Goal: Task Accomplishment & Management: Manage account settings

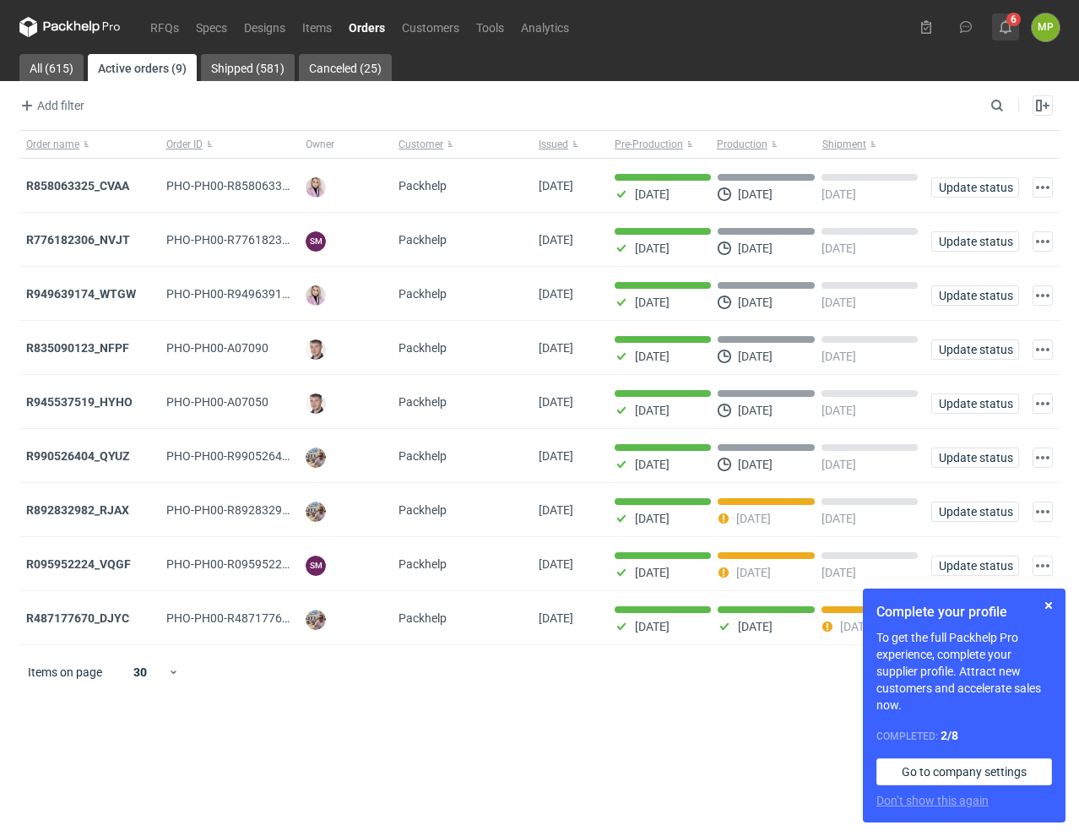
click at [1017, 18] on button "6" at bounding box center [1005, 27] width 27 height 27
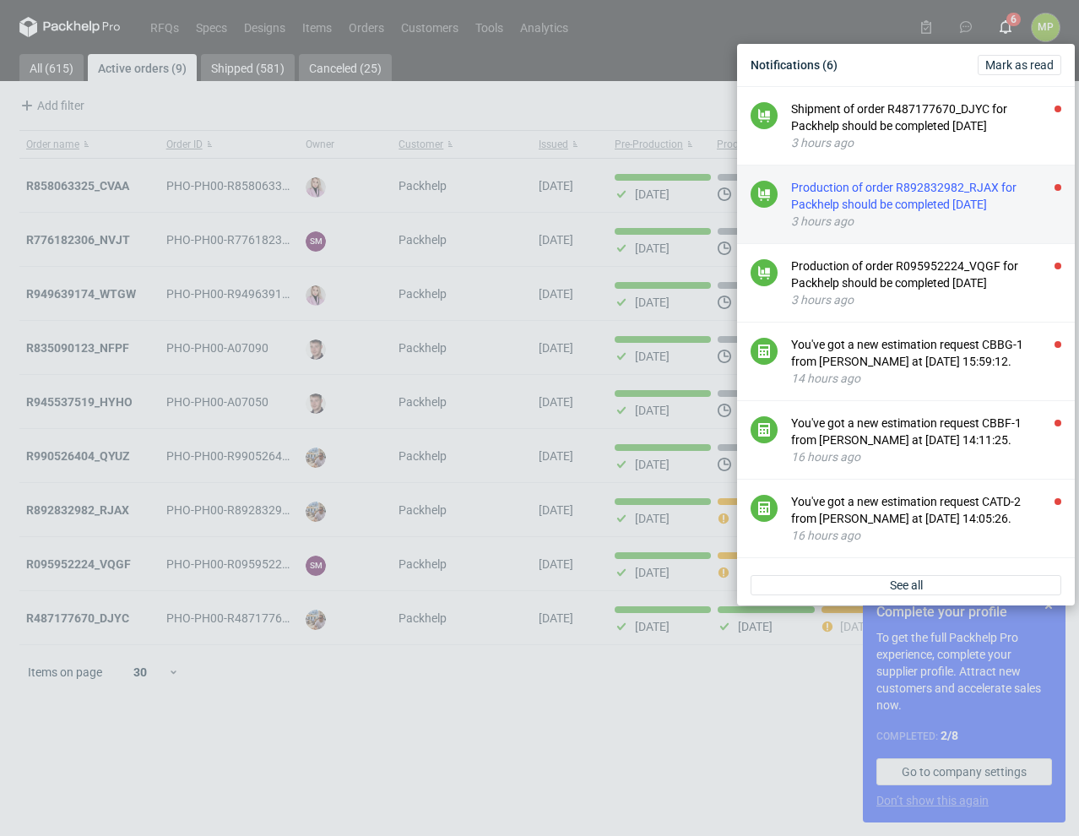
click at [914, 214] on div "3 hours ago" at bounding box center [926, 221] width 270 height 17
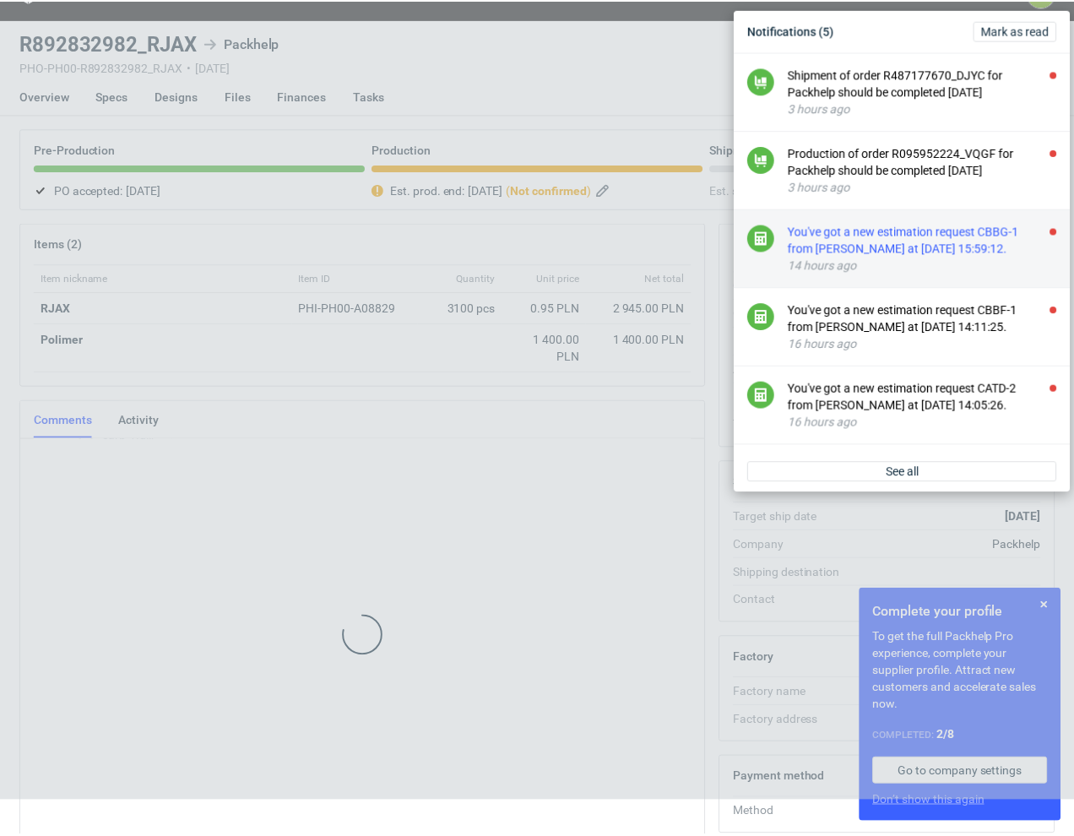
scroll to position [76, 0]
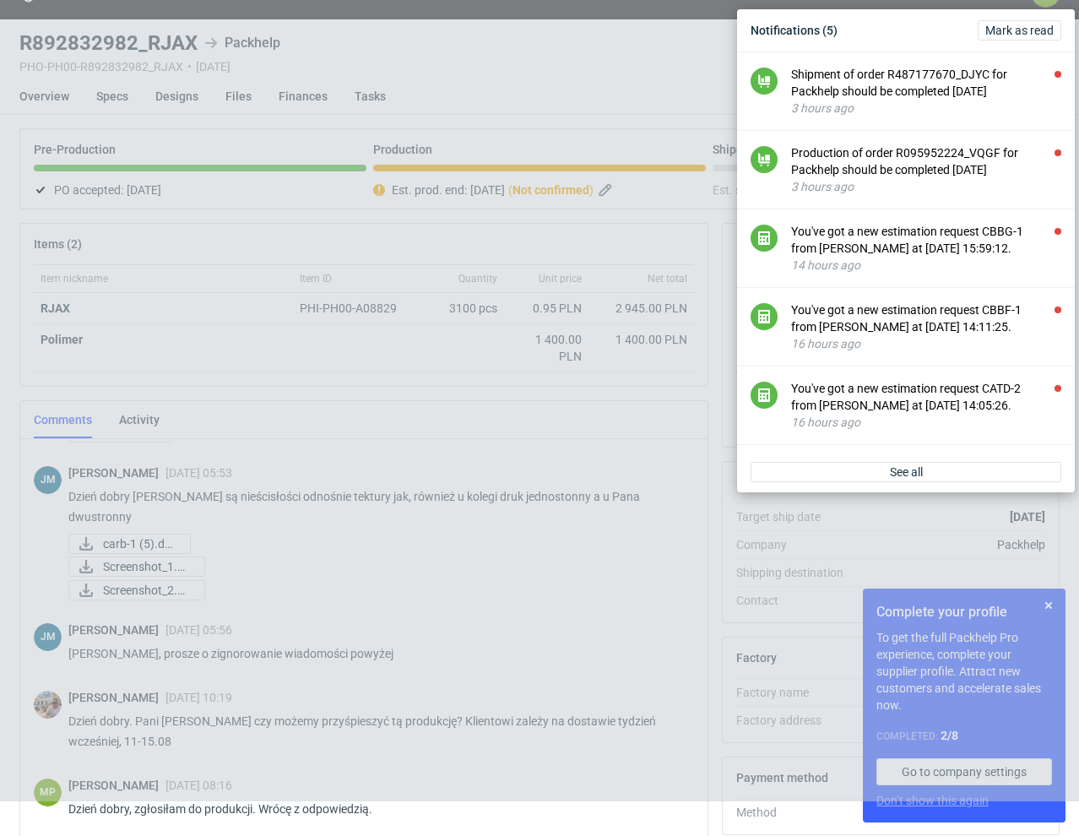
click at [667, 76] on div "Notifications (5) [PERSON_NAME] as read Shipment of order R487177670_DJYC for P…" at bounding box center [539, 383] width 1079 height 836
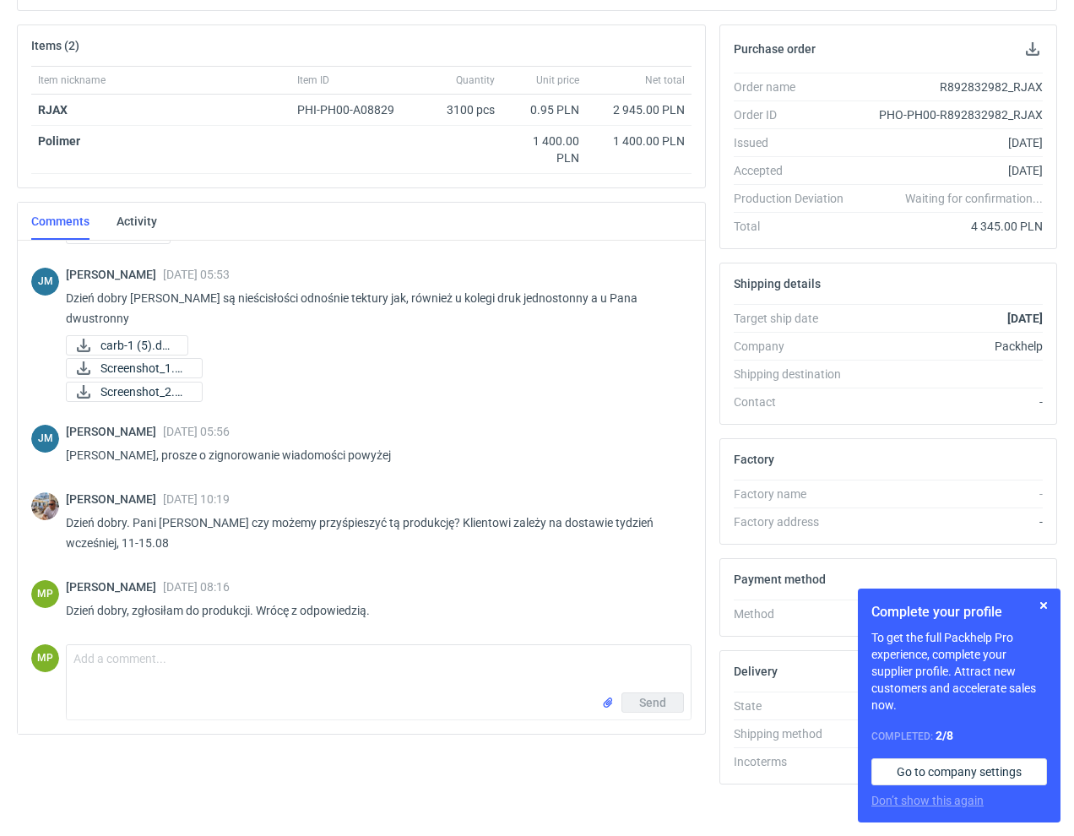
scroll to position [249, 0]
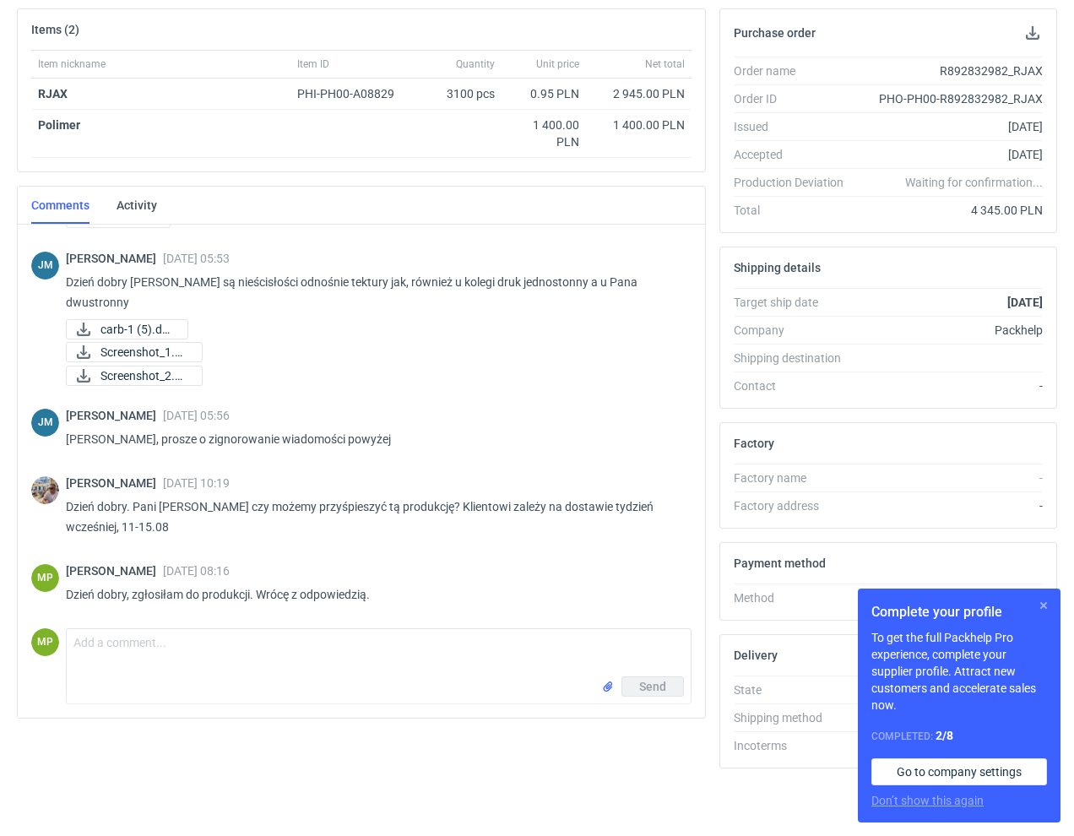
click at [1042, 609] on button "button" at bounding box center [1043, 605] width 20 height 20
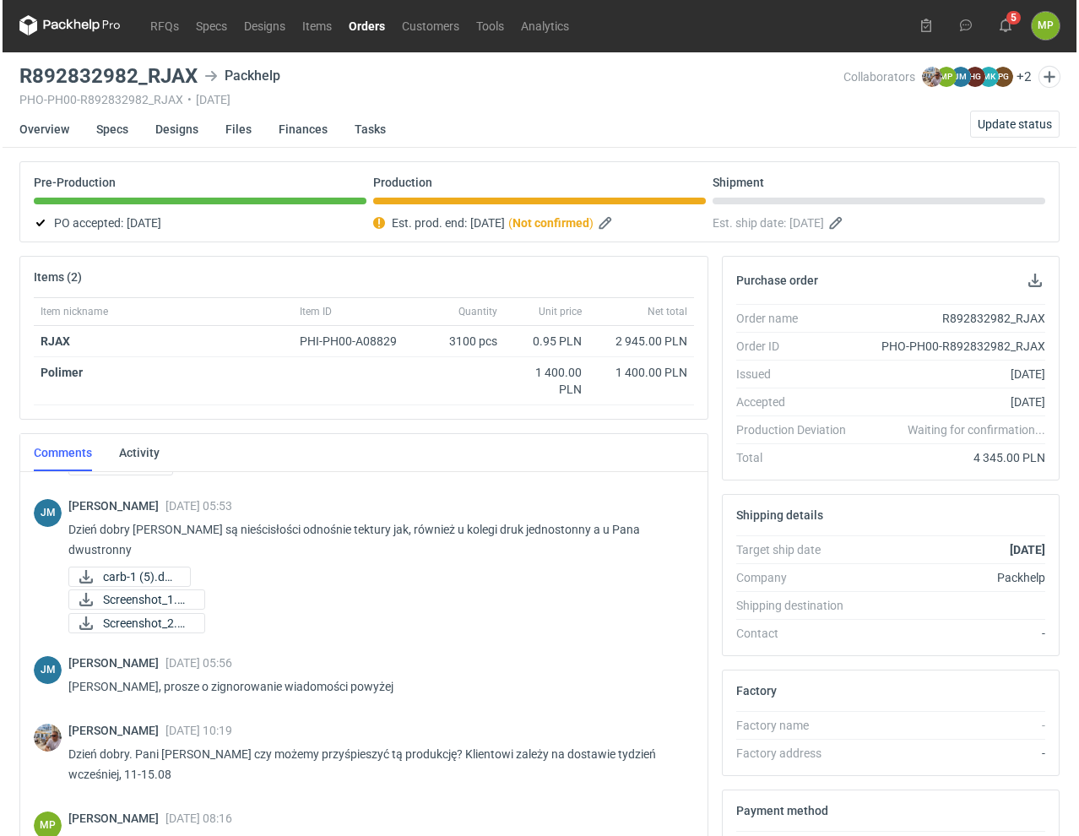
scroll to position [0, 0]
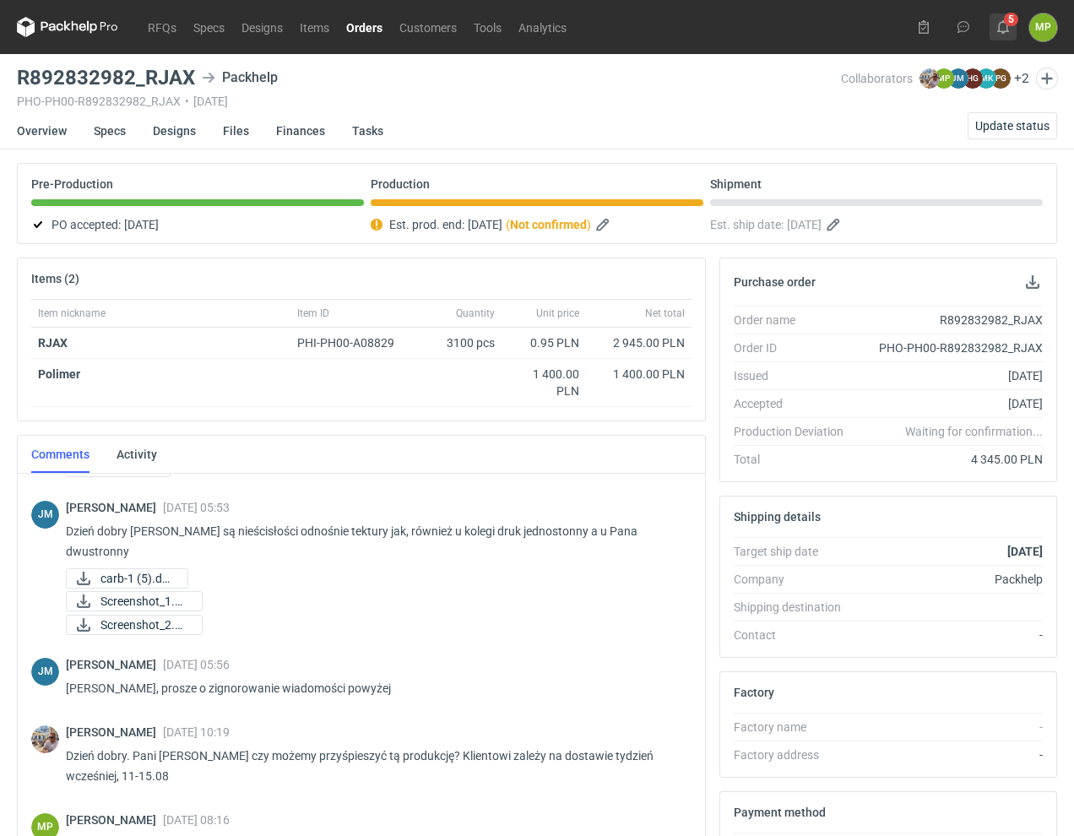
click at [1002, 30] on icon at bounding box center [1003, 27] width 14 height 14
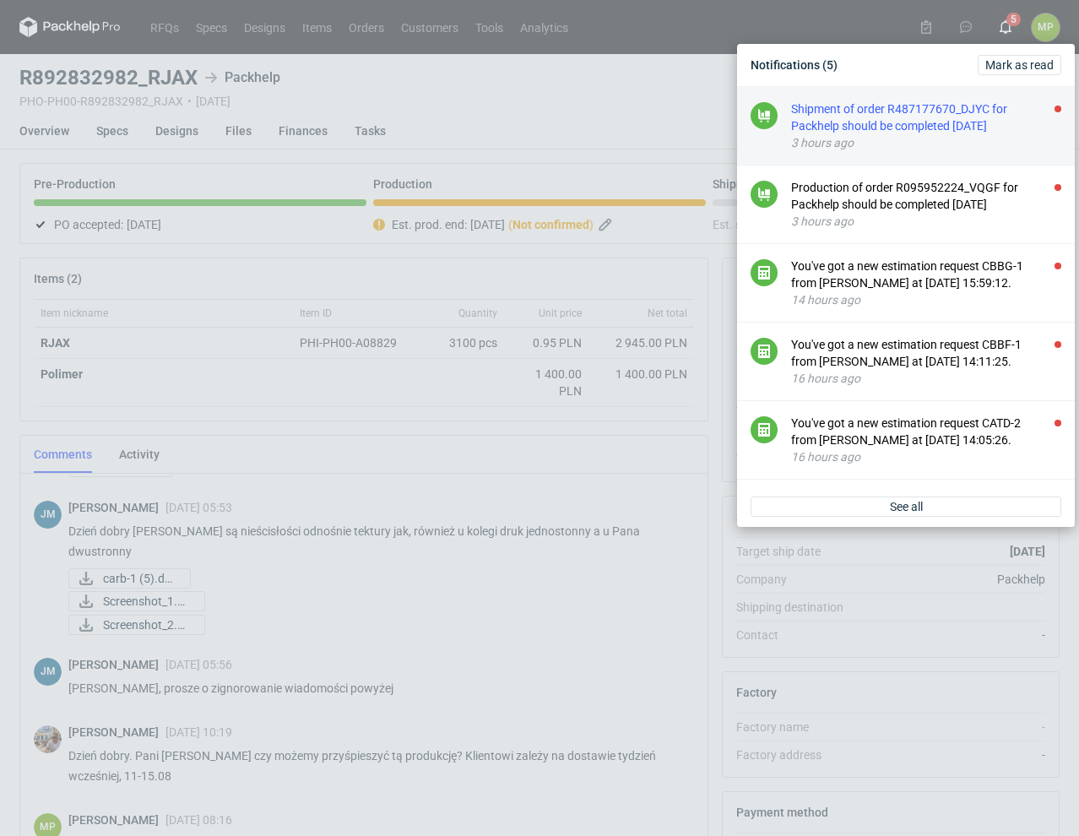
click at [949, 111] on div "Shipment of order R487177670_DJYC for Packhelp should be completed [DATE]" at bounding box center [926, 117] width 270 height 34
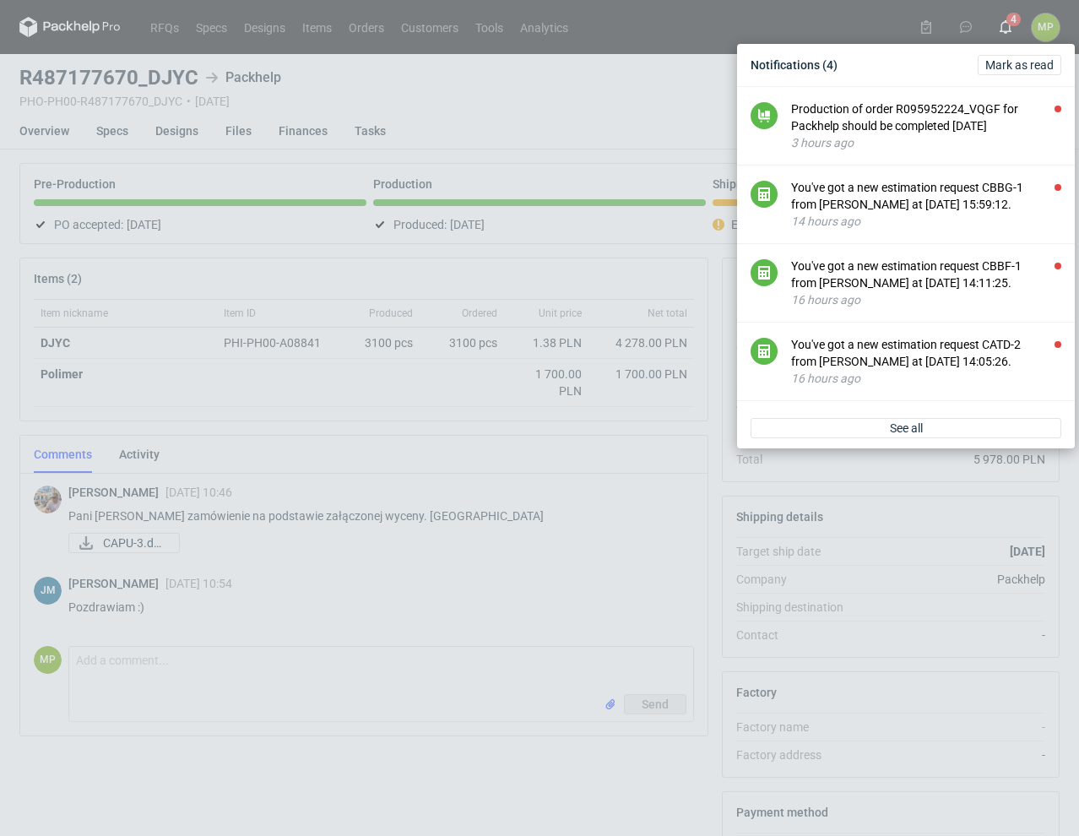
click at [621, 556] on div "Notifications (4) [PERSON_NAME] as read Production of order R095952224_VQGF for…" at bounding box center [539, 418] width 1079 height 836
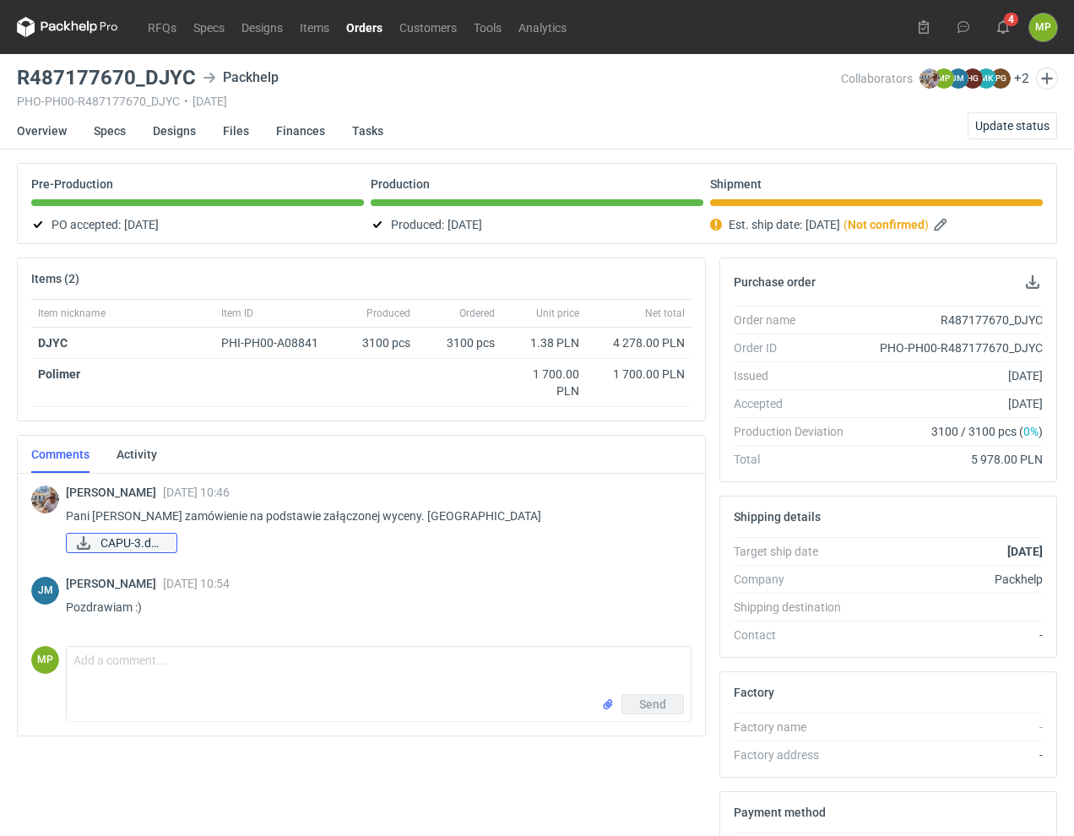
click at [144, 547] on span "CAPU-3.docx" at bounding box center [131, 542] width 62 height 19
click at [1004, 25] on icon at bounding box center [1003, 27] width 14 height 14
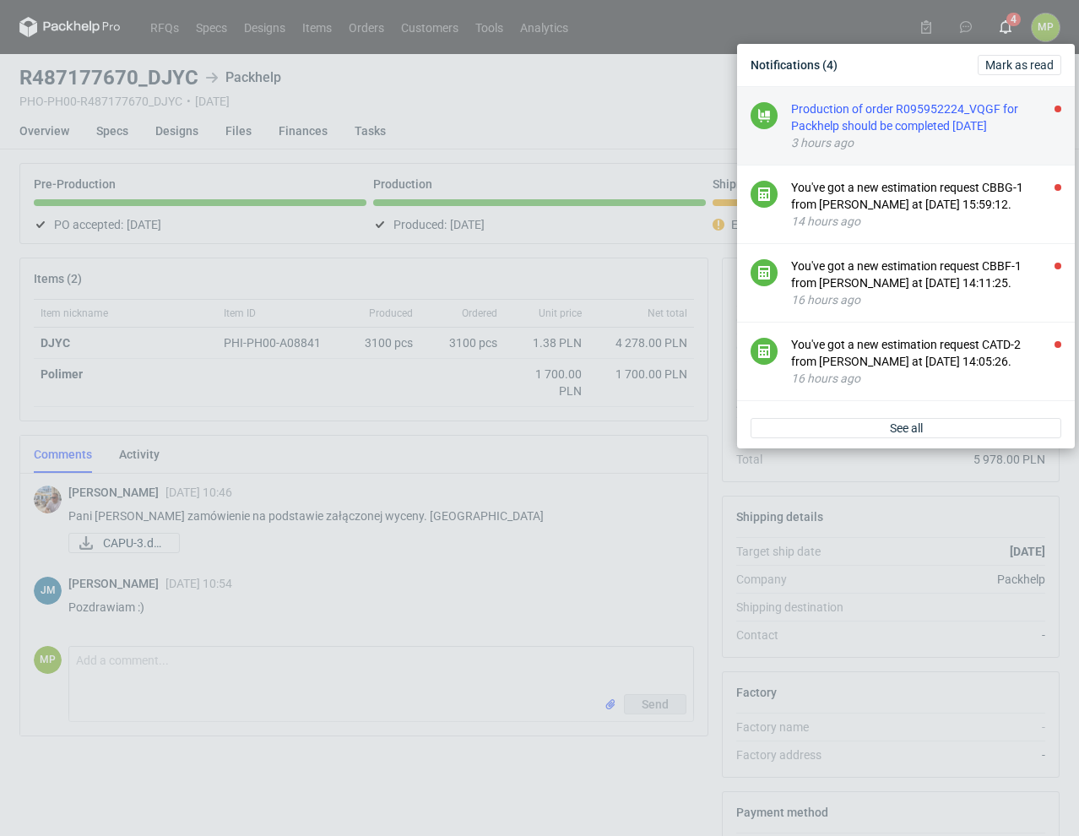
click at [956, 140] on div "3 hours ago" at bounding box center [926, 142] width 270 height 17
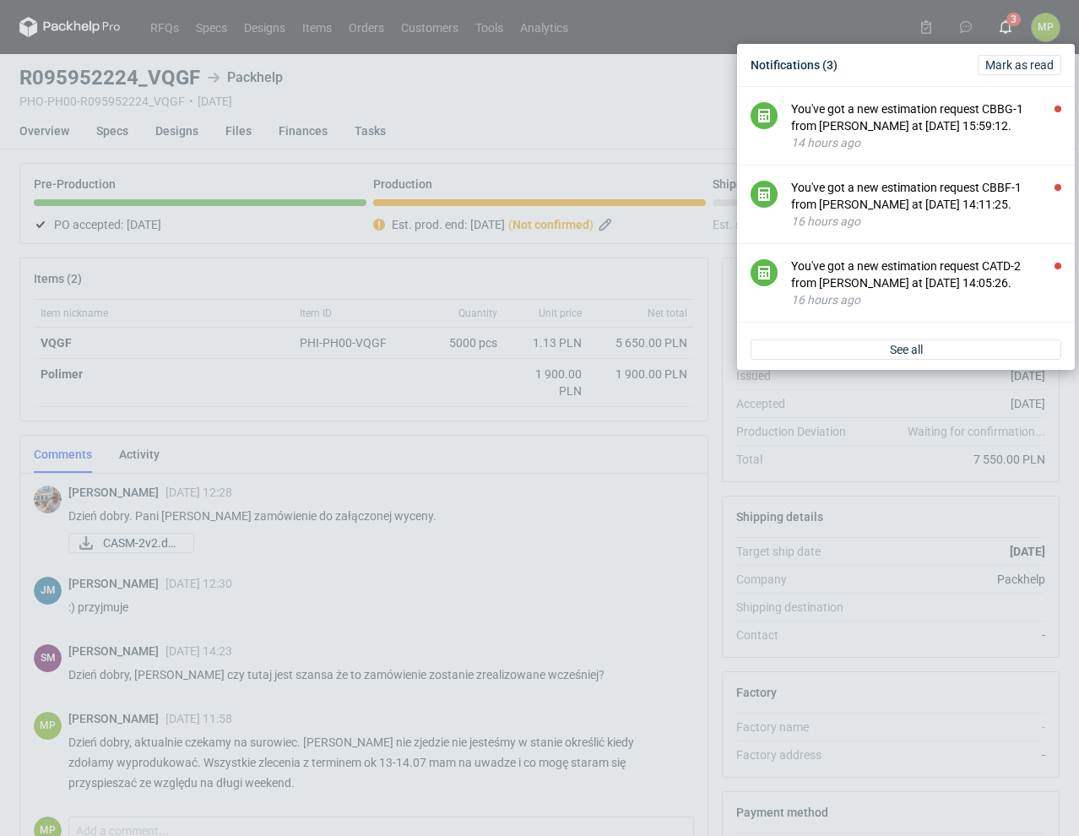
click at [490, 468] on div "Notifications (3) [PERSON_NAME] as read You've got a new estimation request CBB…" at bounding box center [539, 418] width 1079 height 836
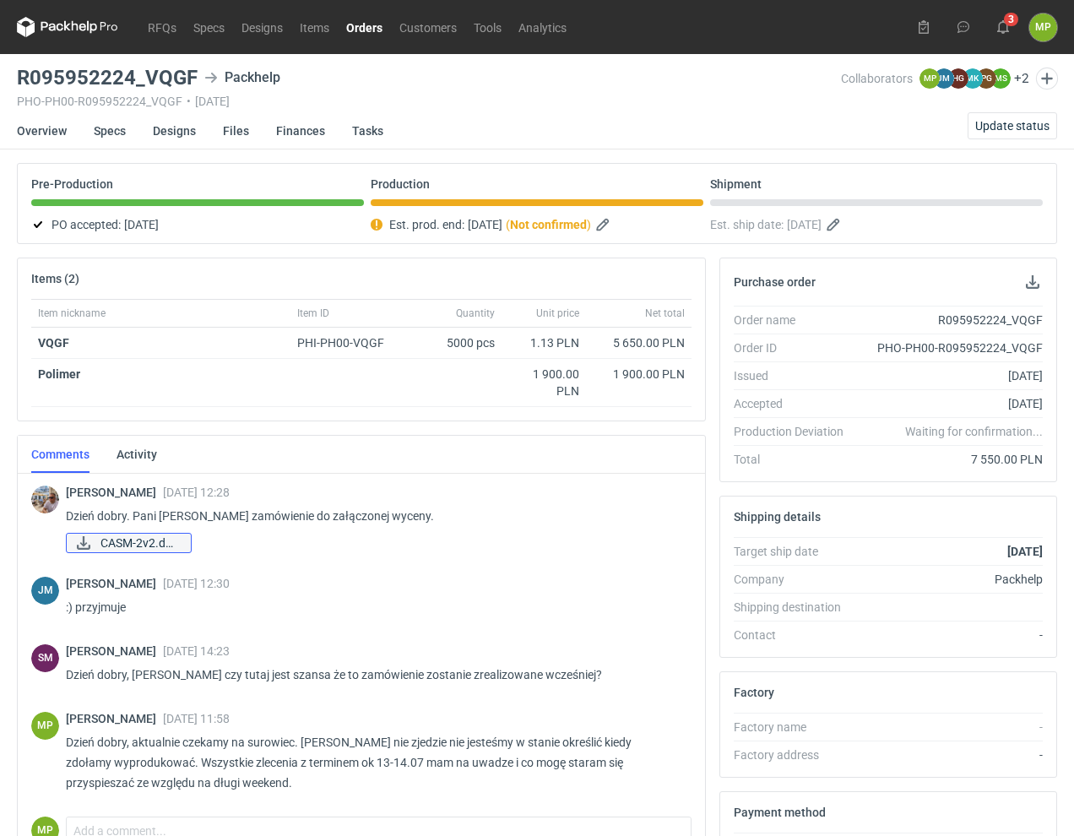
click at [177, 546] on span "CASM-2v2.docx" at bounding box center [138, 542] width 77 height 19
click at [999, 27] on use at bounding box center [1003, 27] width 12 height 14
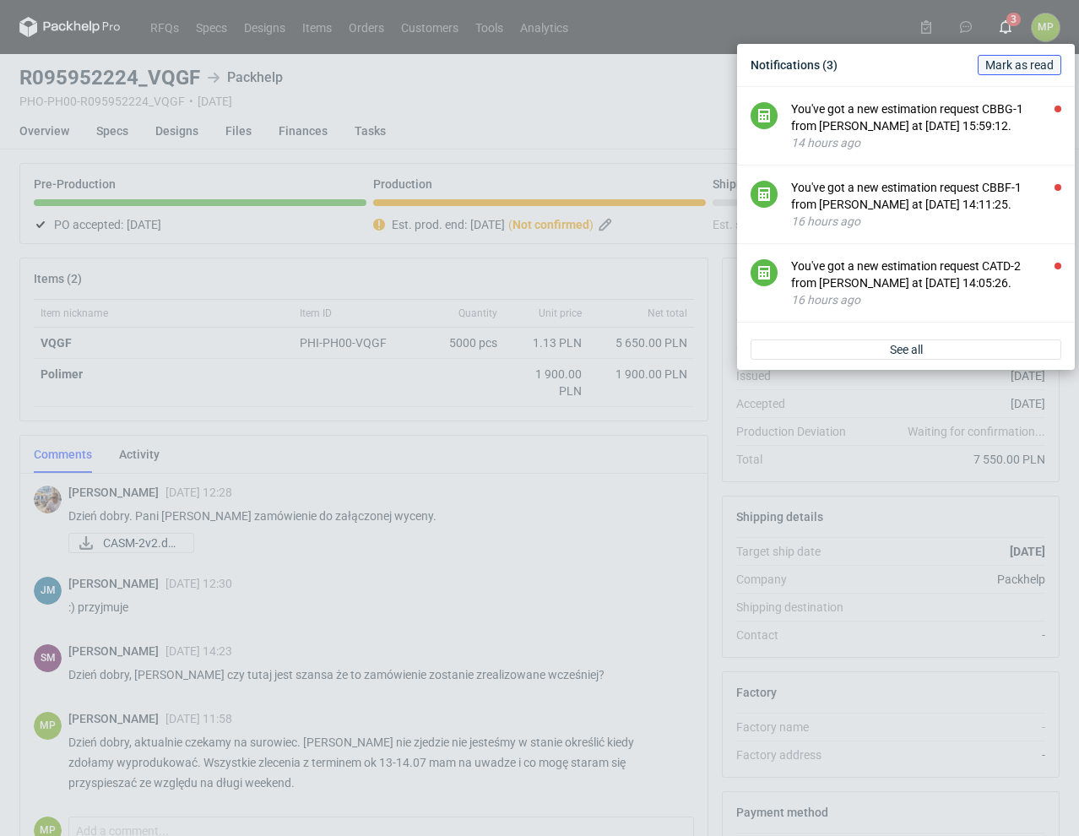
click at [1007, 63] on span "Mark as read" at bounding box center [1019, 65] width 68 height 12
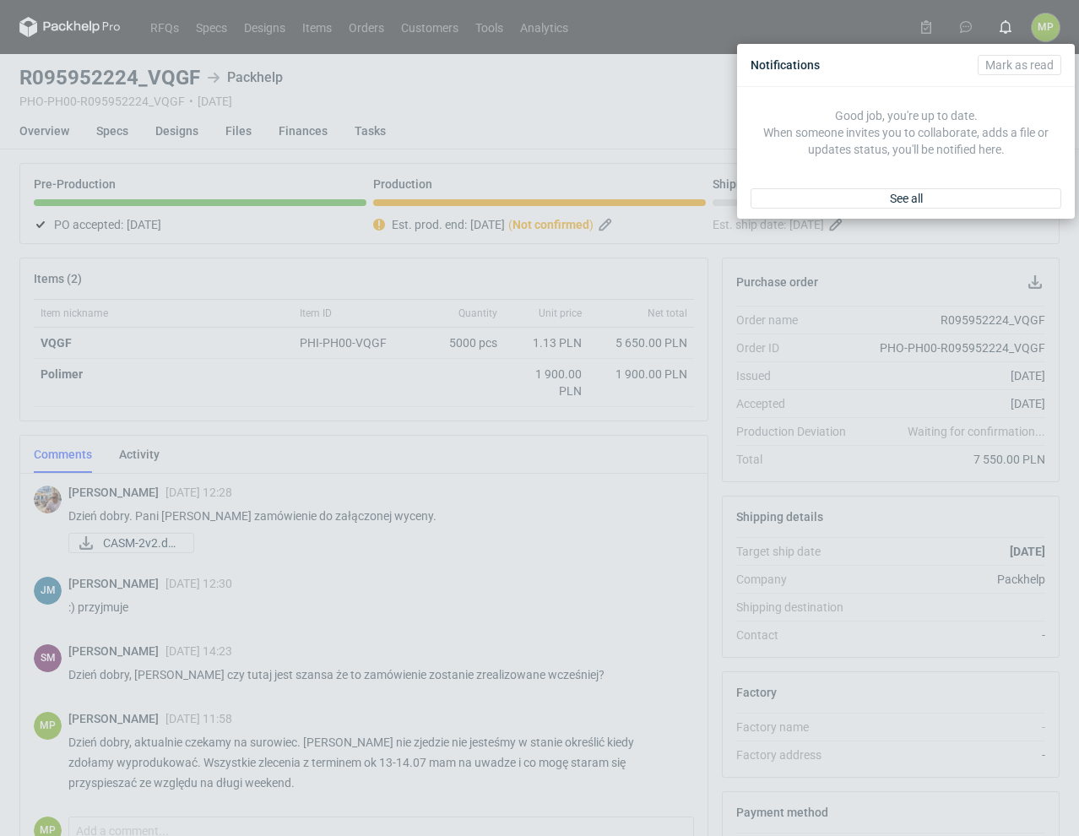
click at [680, 69] on div "Notifications [PERSON_NAME] as read Good job, you're up to date. When someone i…" at bounding box center [539, 418] width 1079 height 836
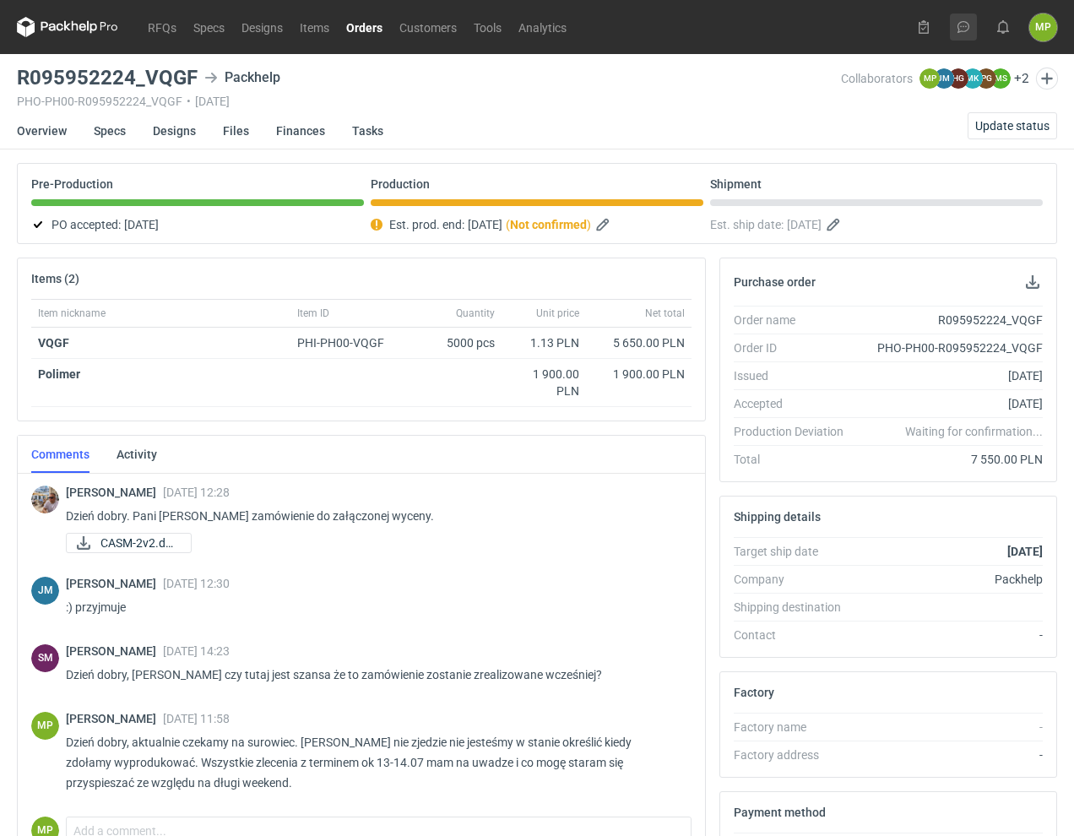
click at [955, 28] on button at bounding box center [963, 27] width 27 height 27
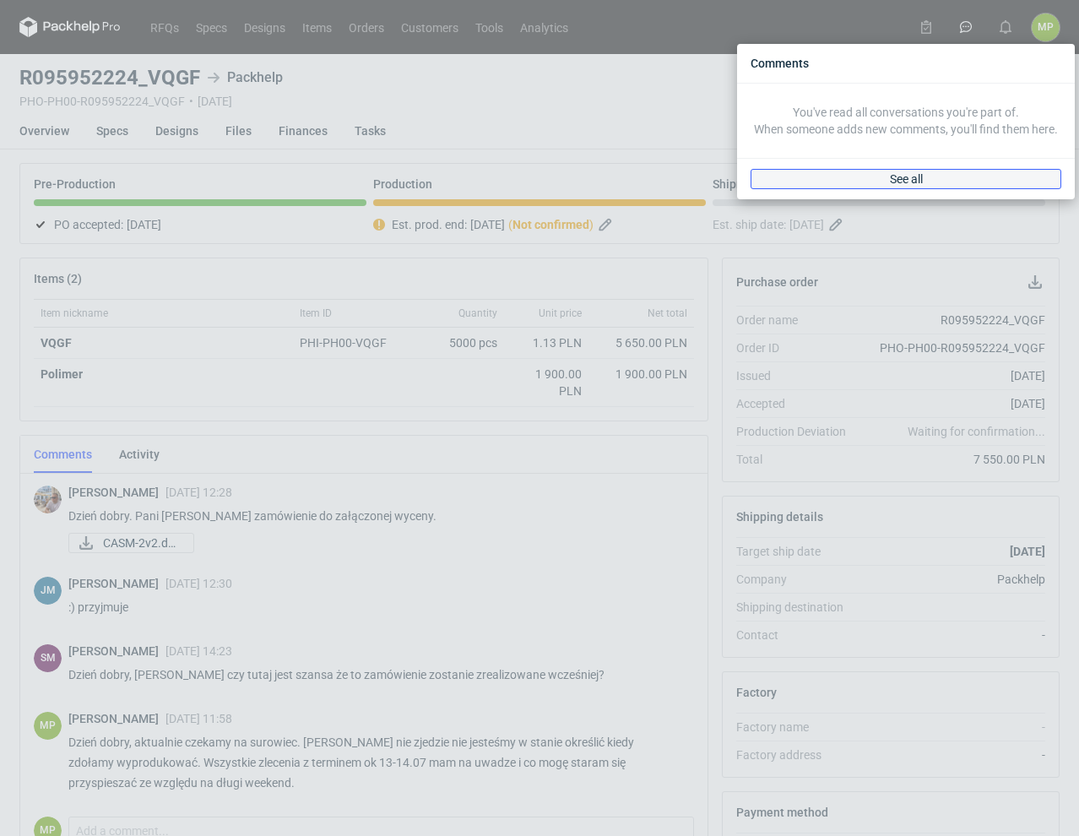
click at [910, 181] on link "See all" at bounding box center [905, 179] width 311 height 20
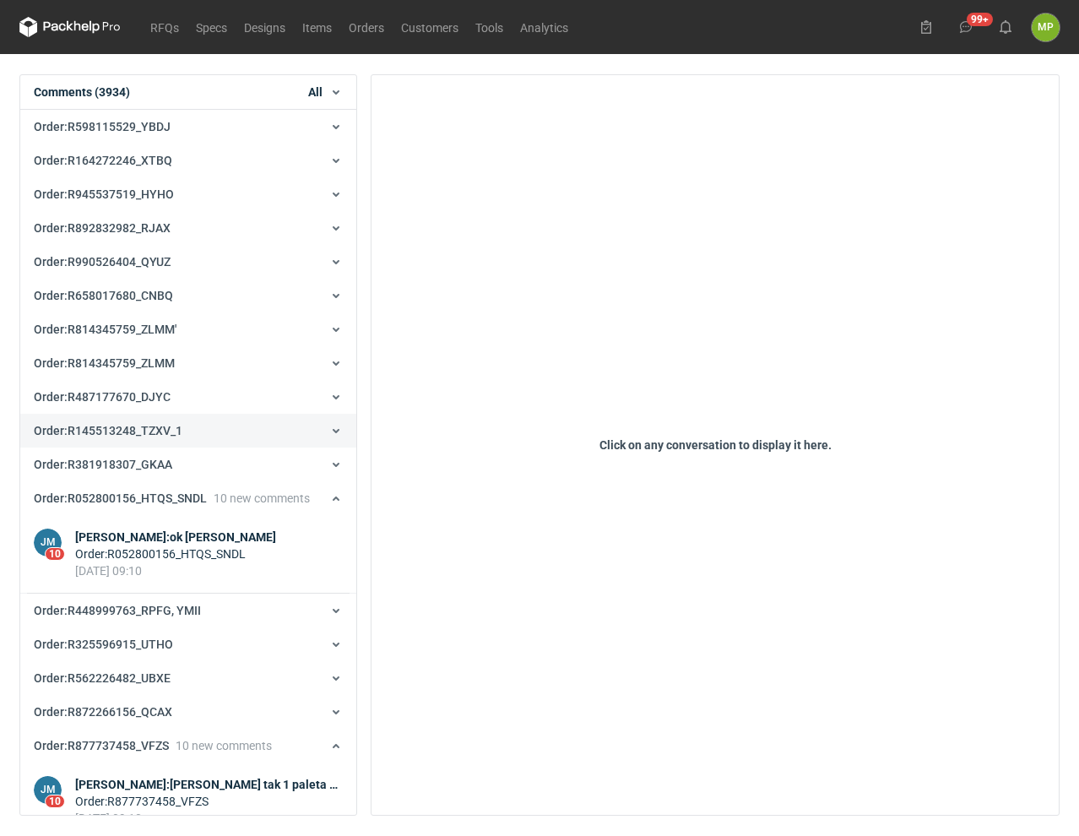
scroll to position [506, 0]
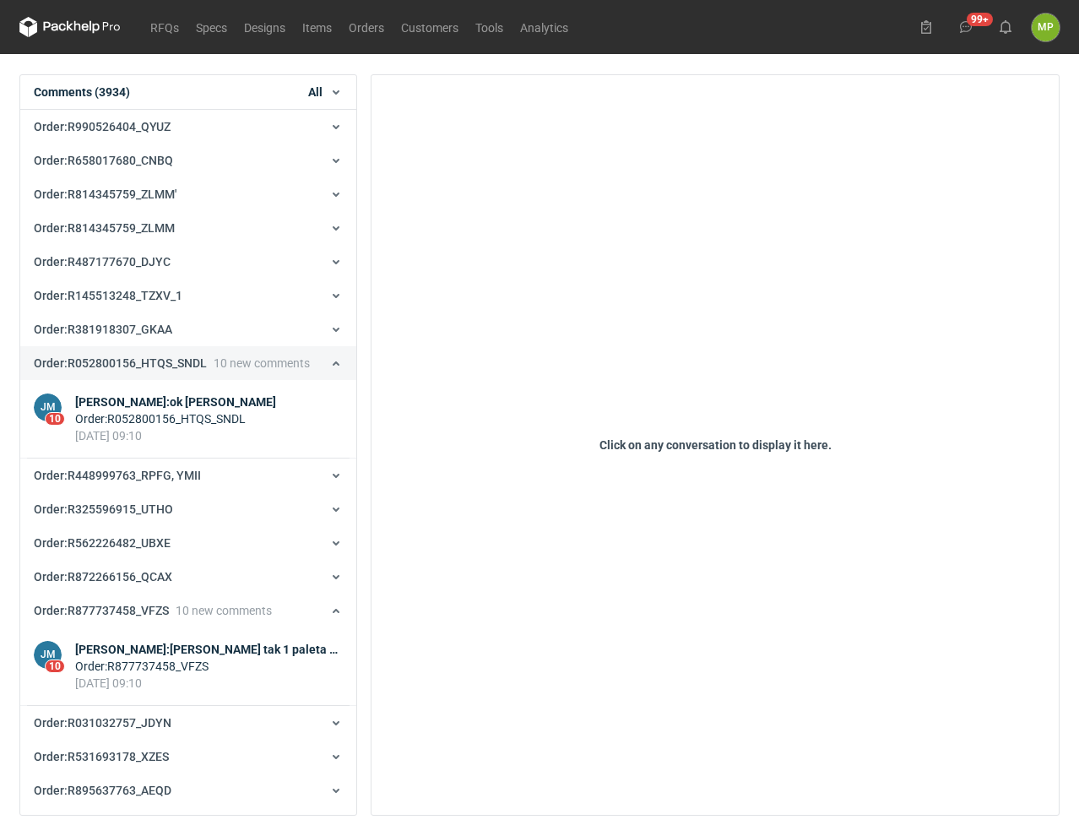
click at [329, 367] on icon at bounding box center [336, 363] width 14 height 14
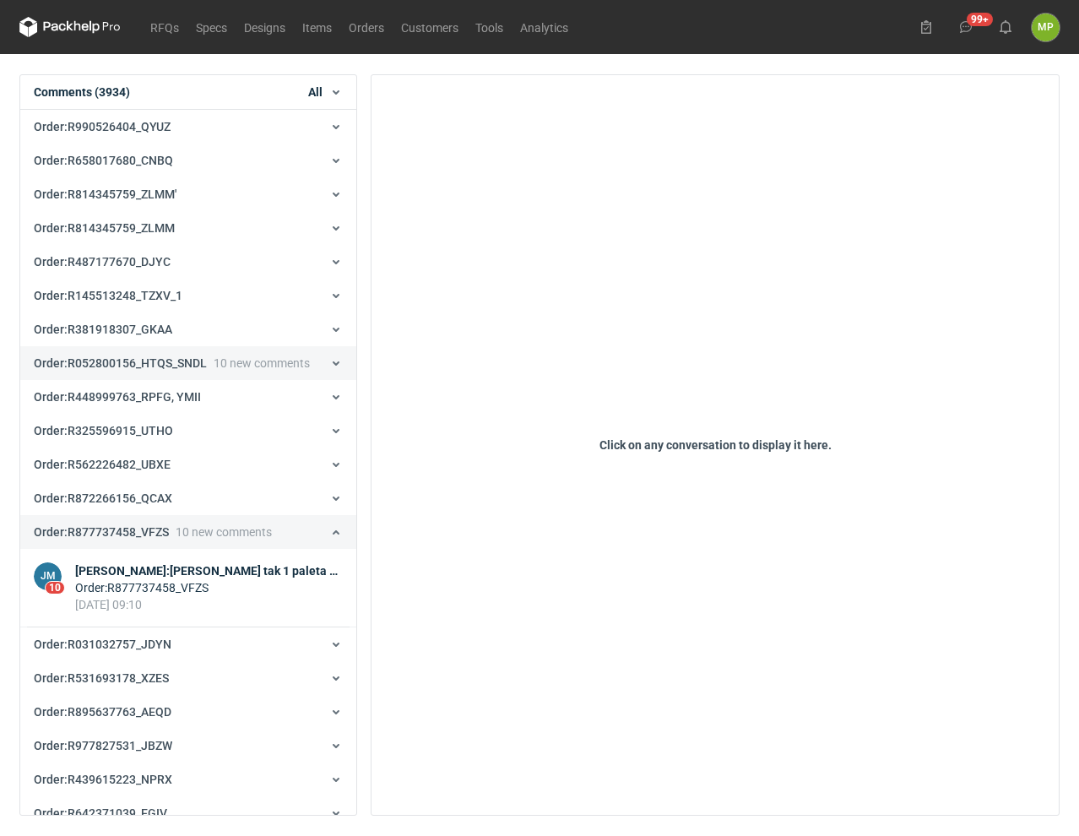
click at [333, 531] on use at bounding box center [336, 532] width 7 height 4
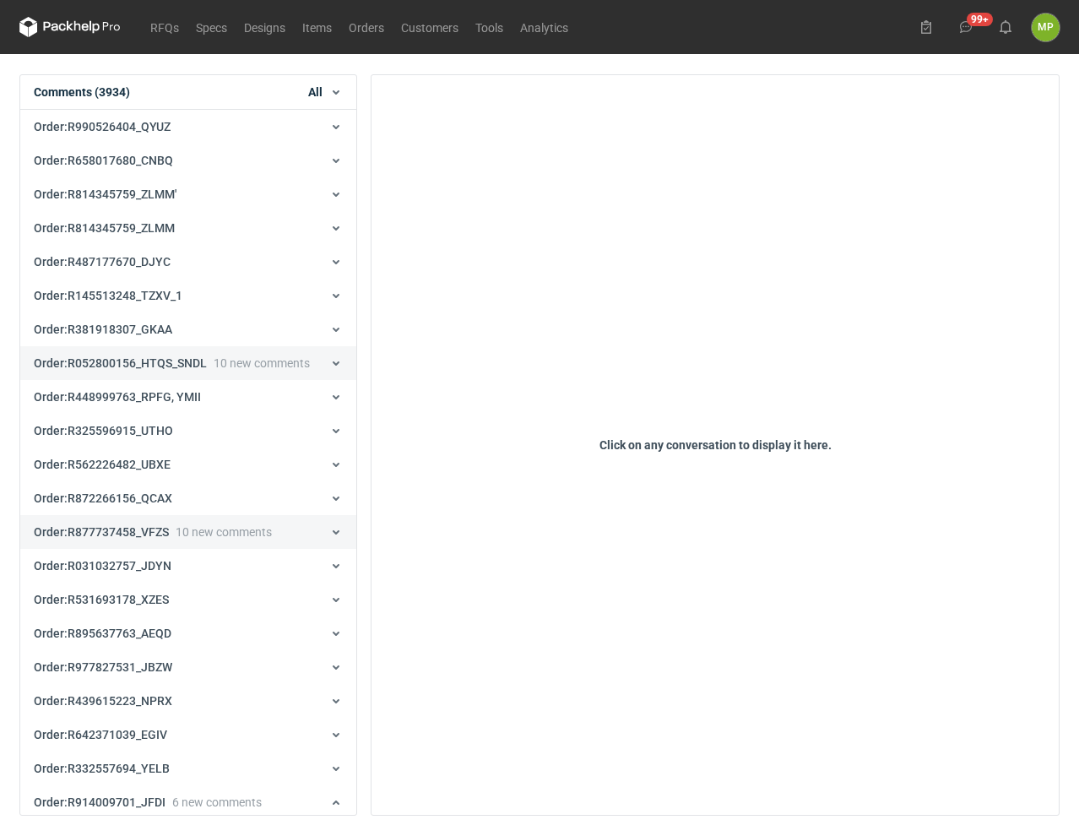
click at [331, 531] on icon at bounding box center [336, 532] width 14 height 14
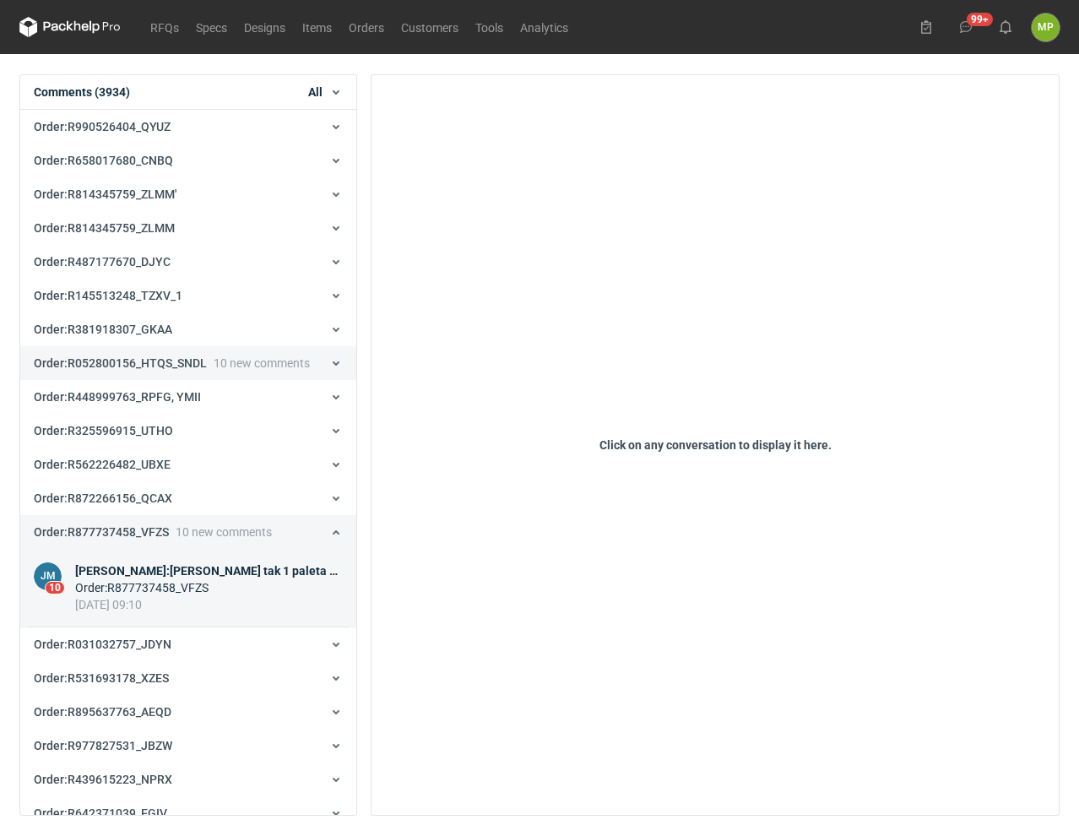
click at [208, 575] on div "[PERSON_NAME] : [PERSON_NAME] tak 1 paleta 1200x800 około 1850 / waga 1 palety …" at bounding box center [209, 570] width 268 height 17
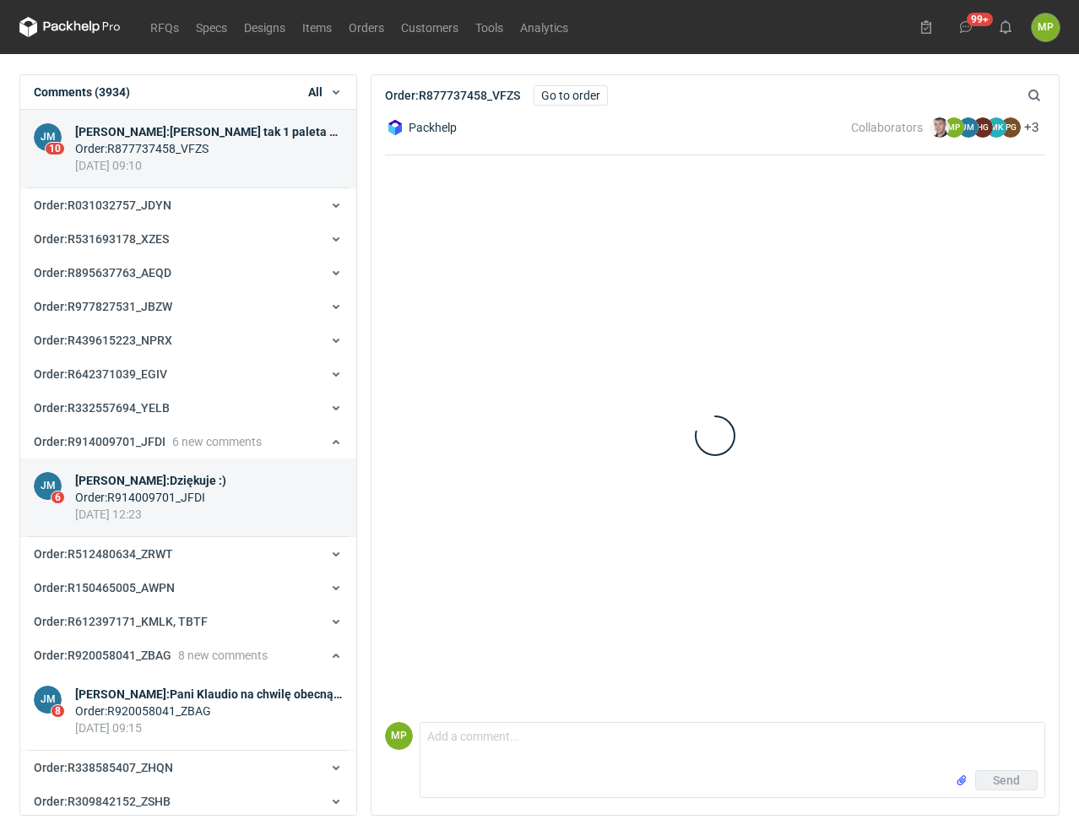
scroll to position [239, 0]
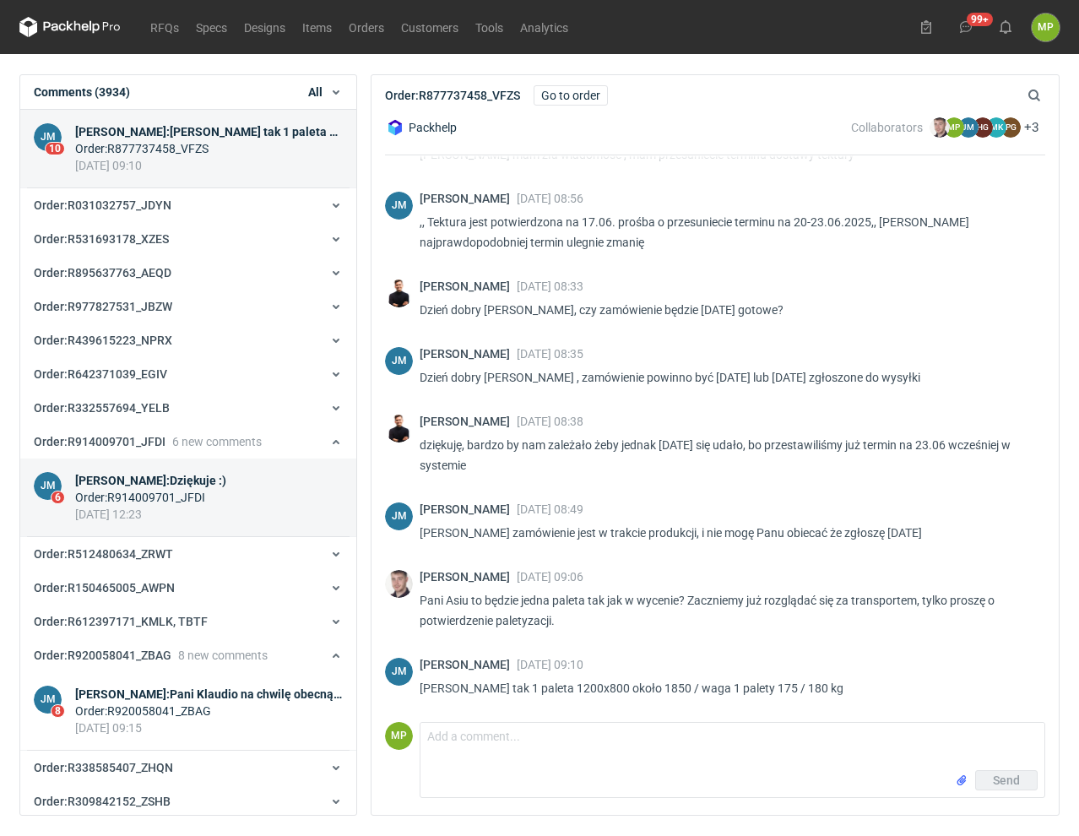
click at [220, 479] on link "JM 6 [PERSON_NAME] : Dziękuje :) Order : R914009701_JFDI [DATE] 12:23" at bounding box center [188, 497] width 336 height 79
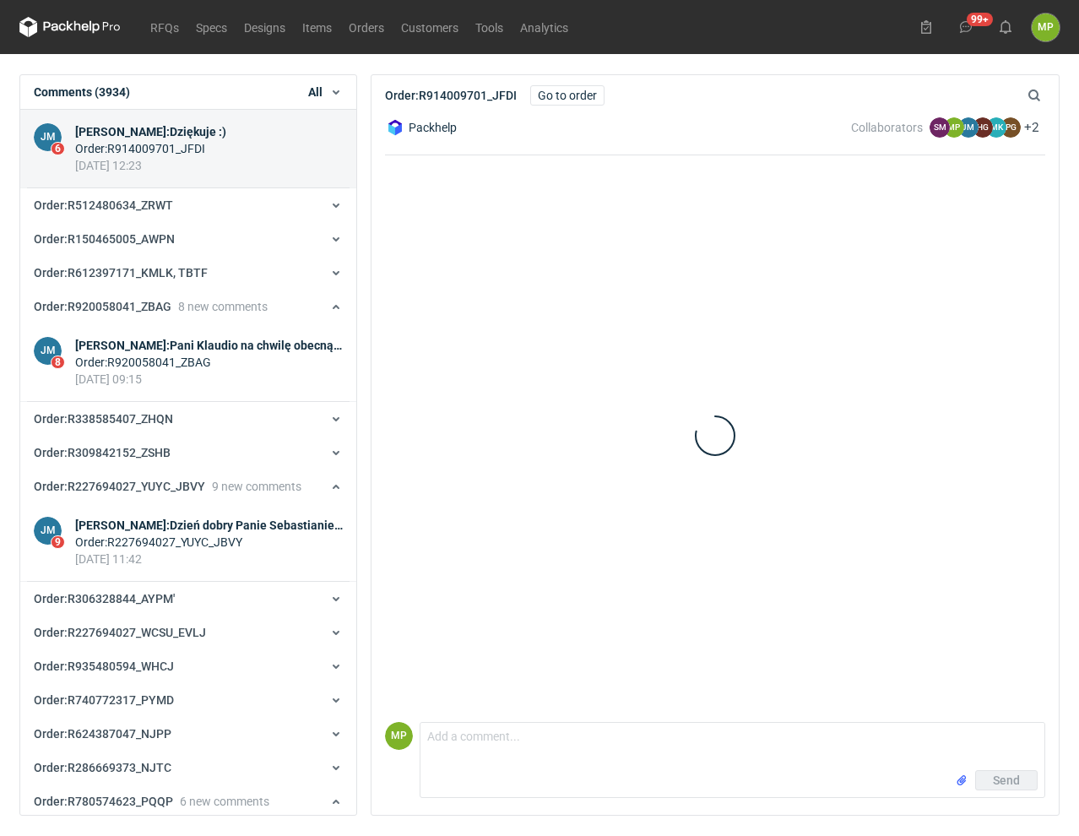
scroll to position [133, 0]
